Goal: Ask a question

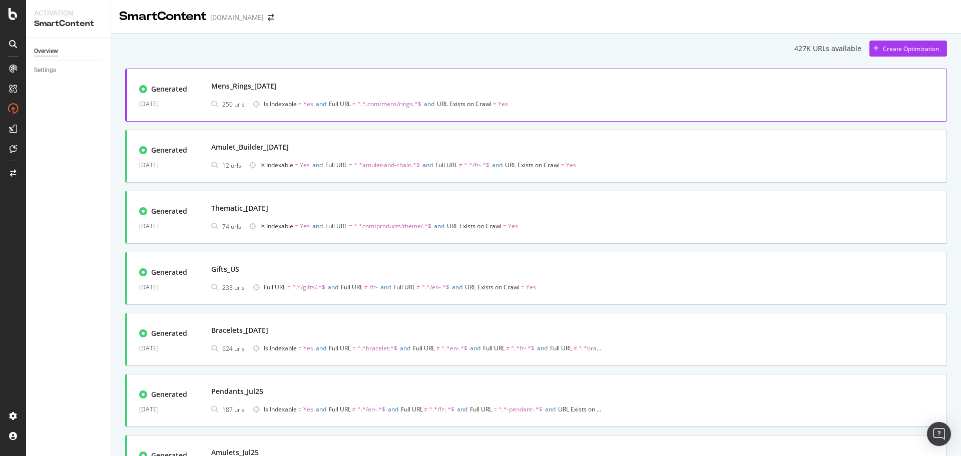
click at [457, 83] on div "Mens_Rings_[DATE]" at bounding box center [572, 86] width 723 height 14
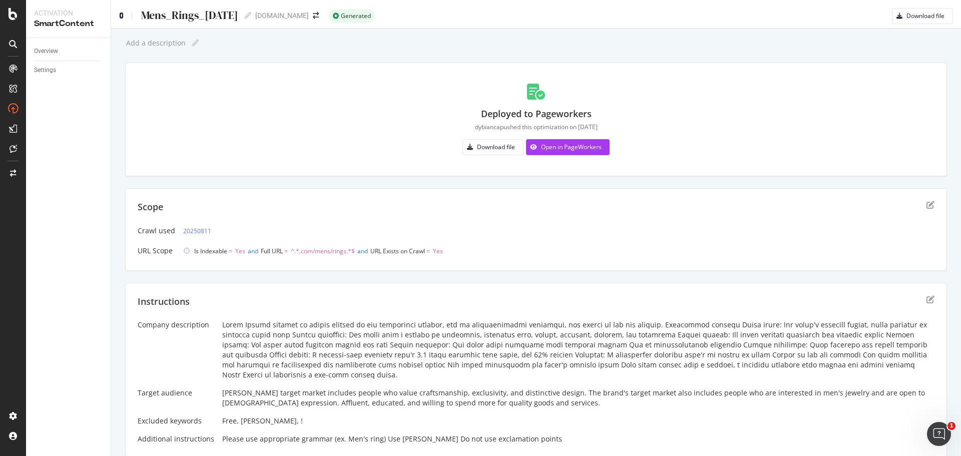
click at [122, 13] on icon at bounding box center [121, 15] width 5 height 7
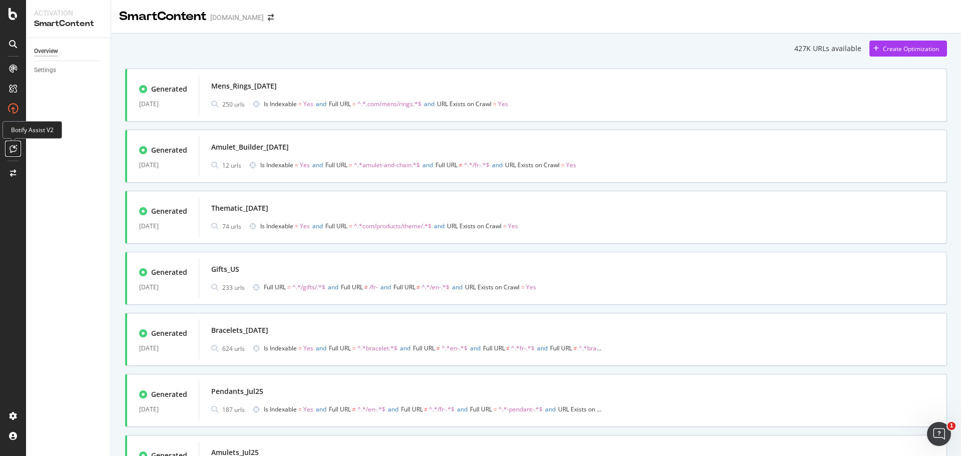
click at [19, 148] on div at bounding box center [13, 149] width 16 height 16
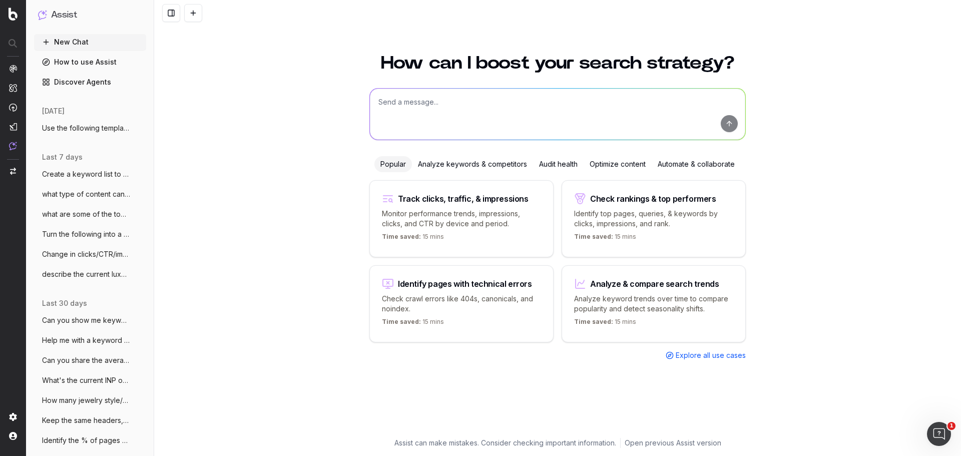
click at [421, 95] on textarea at bounding box center [557, 114] width 375 height 51
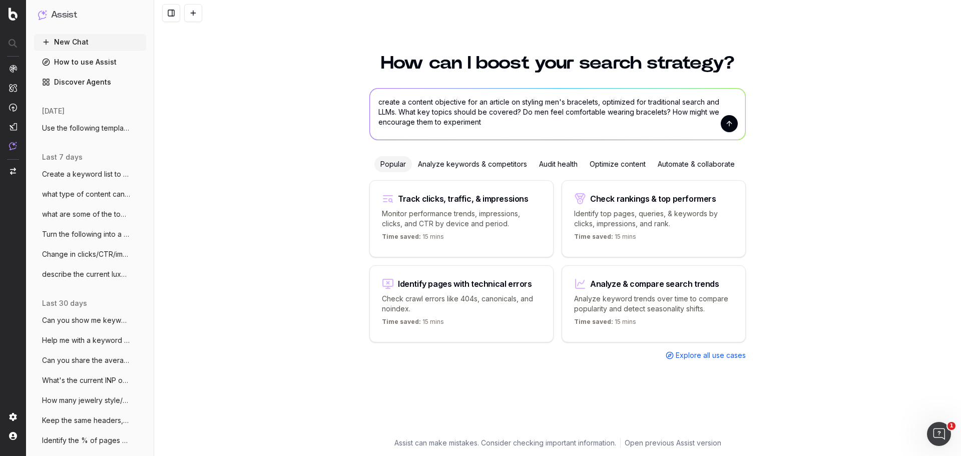
type textarea "create a content objective for an article on styling men's bracelets, optimized…"
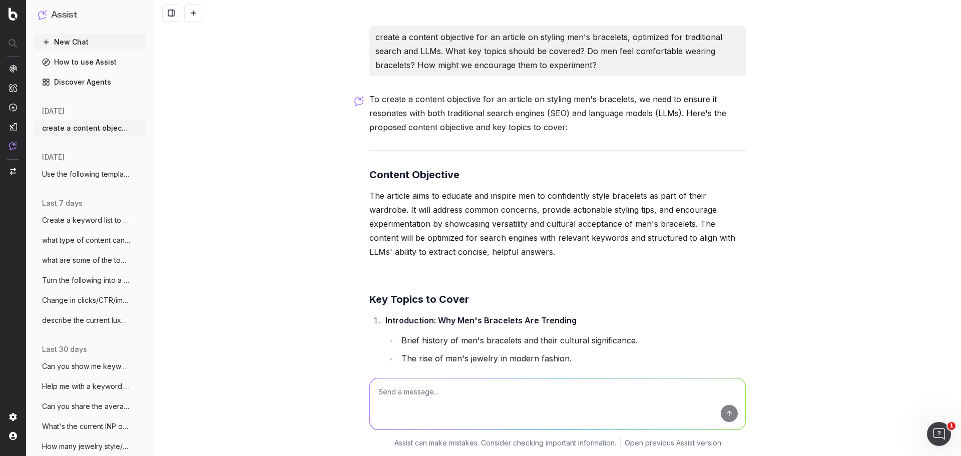
click at [442, 198] on p "The article aims to educate and inspire men to confidently style bracelets as p…" at bounding box center [557, 224] width 376 height 70
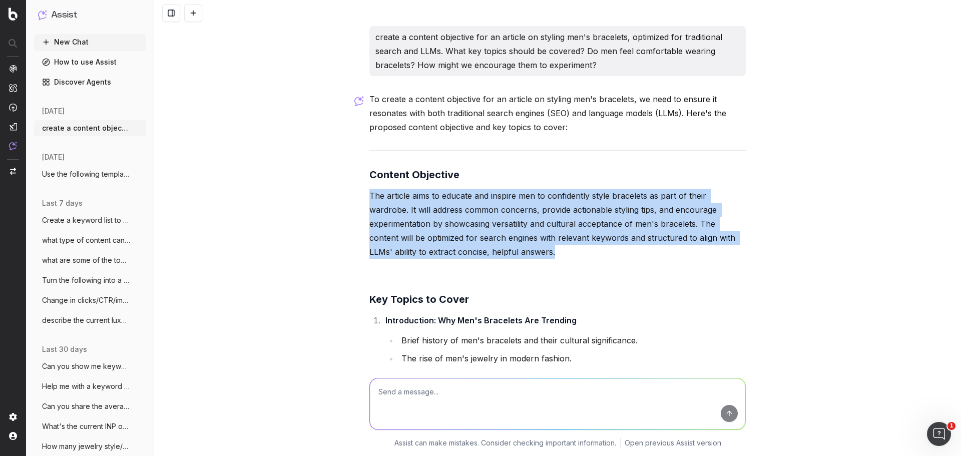
drag, startPoint x: 367, startPoint y: 191, endPoint x: 560, endPoint y: 249, distance: 201.2
click at [560, 249] on p "The article aims to educate and inspire men to confidently style bracelets as p…" at bounding box center [557, 224] width 376 height 70
copy p "The article aims to educate and inspire men to confidently style bracelets as p…"
click at [629, 196] on p "The article aims to educate and inspire men to confidently style bracelets as p…" at bounding box center [557, 224] width 376 height 70
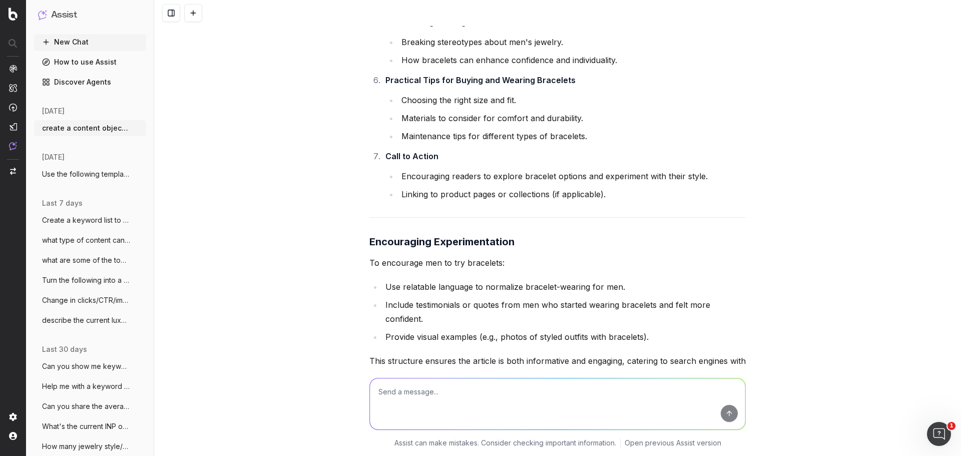
scroll to position [608, 0]
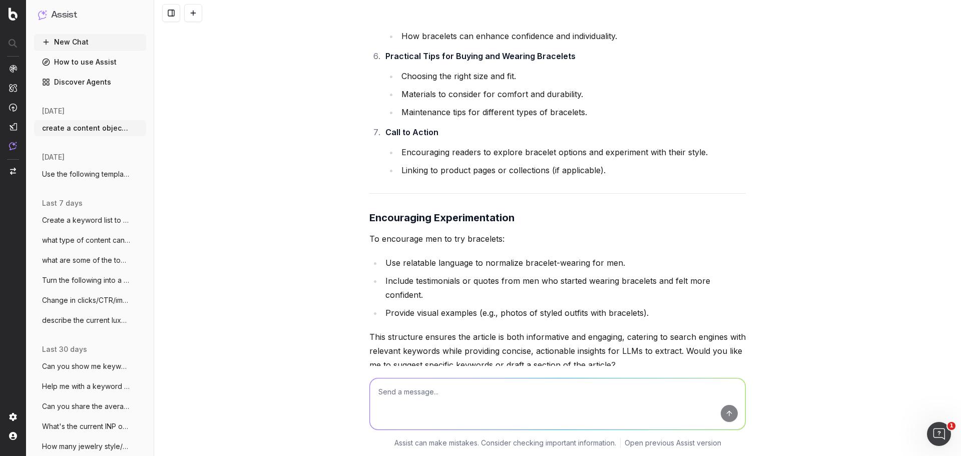
click at [490, 384] on textarea at bounding box center [557, 403] width 375 height 51
type textarea "what's the search volume for gold bracelet and sterling silver bracelets?"
type textarea "A"
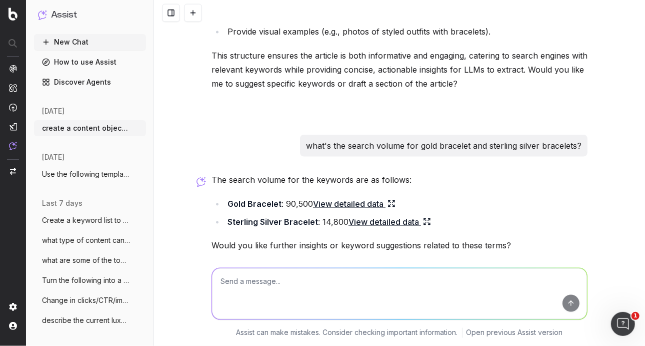
scroll to position [948, 0]
